Goal: Information Seeking & Learning: Understand process/instructions

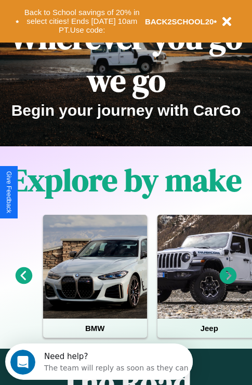
scroll to position [160, 0]
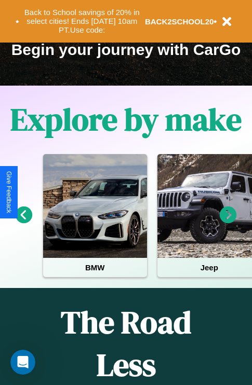
click at [228, 222] on icon at bounding box center [228, 215] width 17 height 17
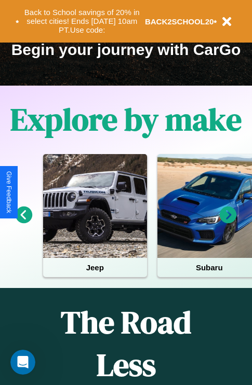
click at [228, 222] on icon at bounding box center [228, 215] width 17 height 17
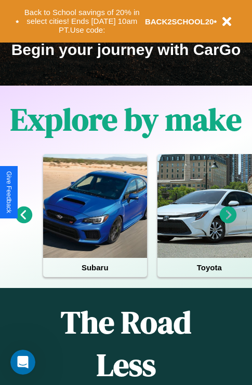
click at [23, 222] on icon at bounding box center [24, 215] width 17 height 17
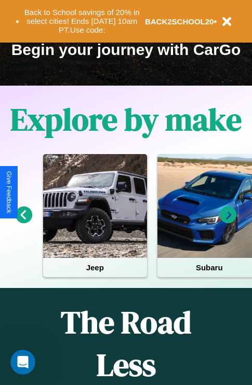
click at [23, 222] on icon at bounding box center [24, 215] width 17 height 17
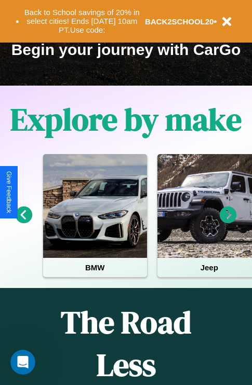
click at [228, 222] on icon at bounding box center [228, 215] width 17 height 17
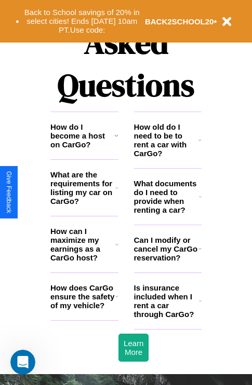
scroll to position [1258, 0]
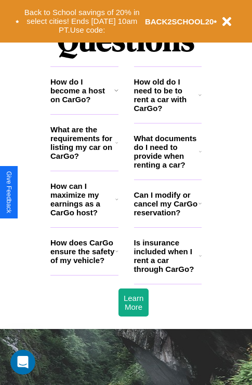
click at [200, 260] on icon at bounding box center [200, 256] width 3 height 8
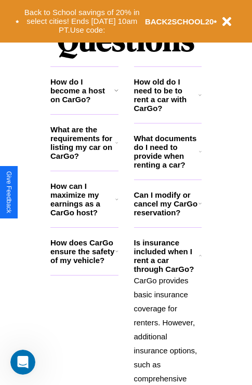
click at [84, 265] on h3 "How does CarGo ensure the safety of my vehicle?" at bounding box center [82, 251] width 65 height 26
click at [116, 203] on icon at bounding box center [116, 199] width 3 height 8
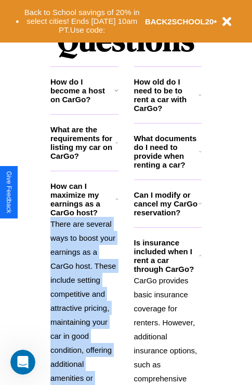
click at [116, 199] on polyline at bounding box center [116, 198] width 3 height 1
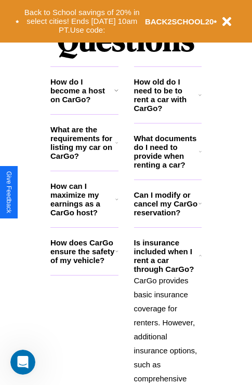
click at [84, 265] on h3 "How does CarGo ensure the safety of my vehicle?" at bounding box center [82, 251] width 65 height 26
click at [84, 104] on h3 "How do I become a host on CarGo?" at bounding box center [82, 90] width 64 height 26
